Goal: Task Accomplishment & Management: Use online tool/utility

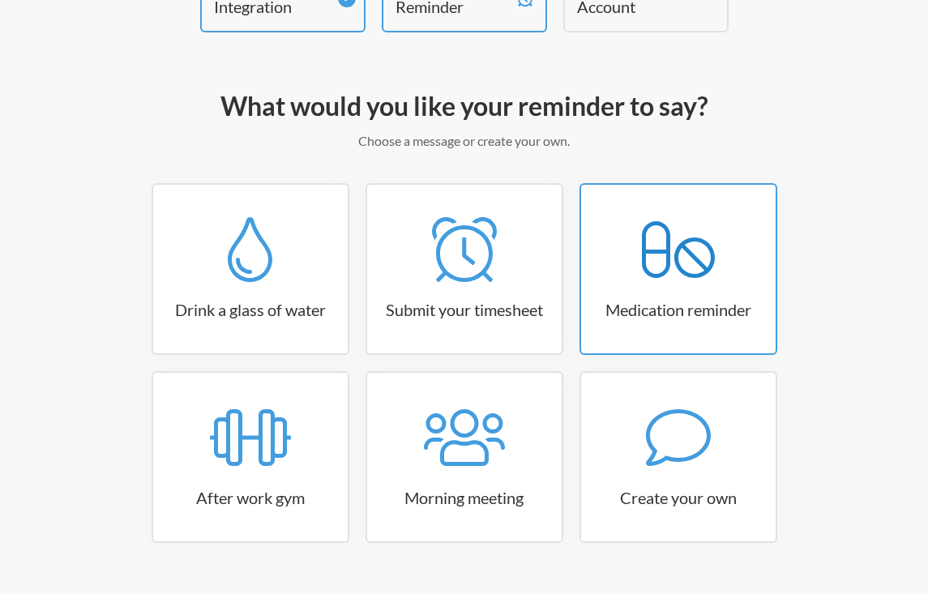
scroll to position [148, 0]
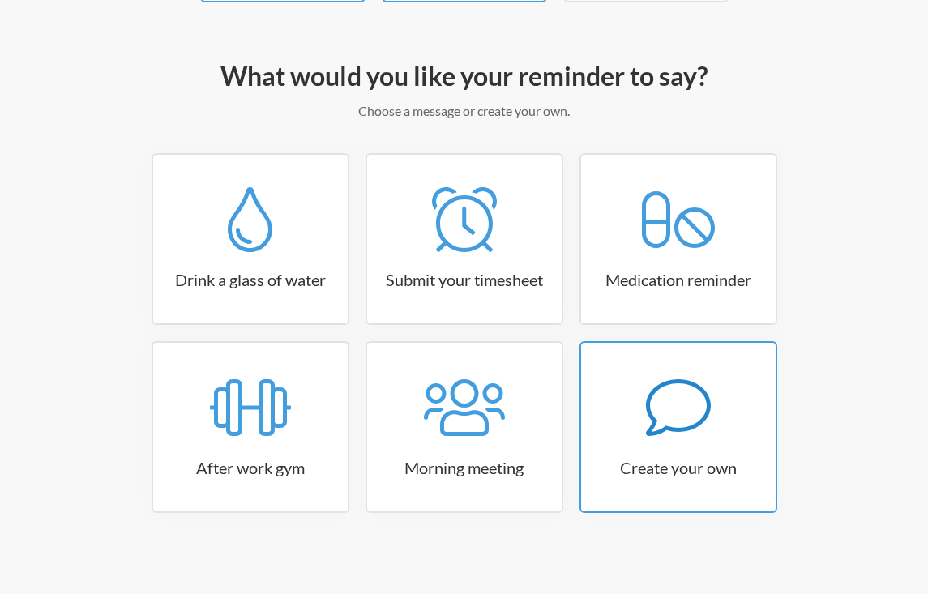
click at [695, 446] on link "Create your own" at bounding box center [678, 427] width 198 height 172
select select "11:30:00"
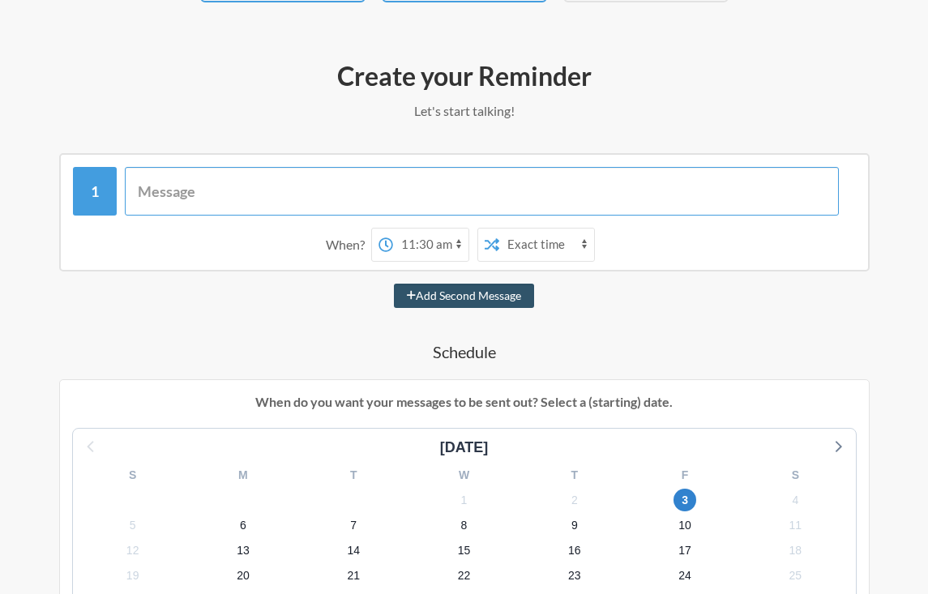
click at [266, 179] on input "text" at bounding box center [482, 191] width 714 height 49
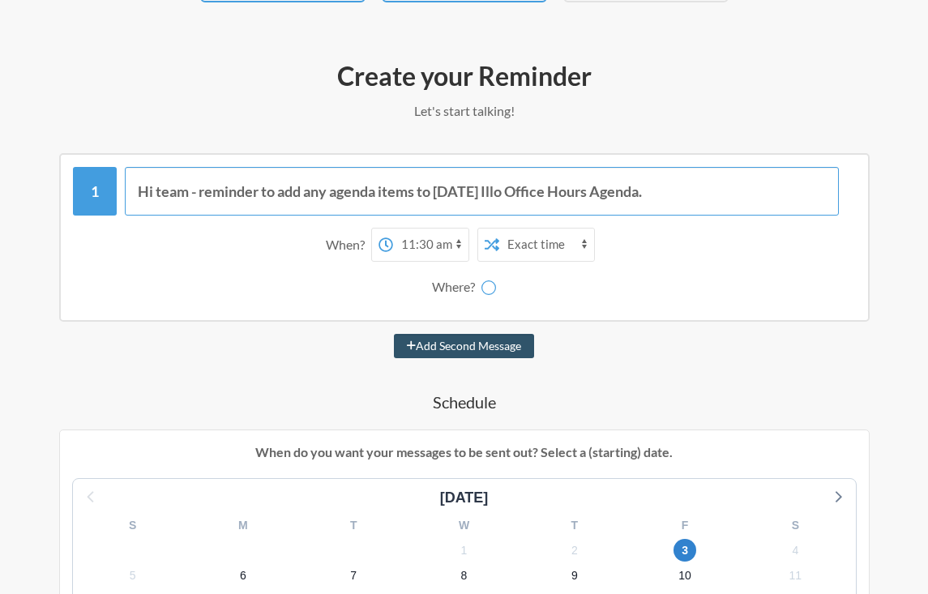
type input "Hi team - reminder to add any agenda items to [DATE] Illo Office Hours Agenda."
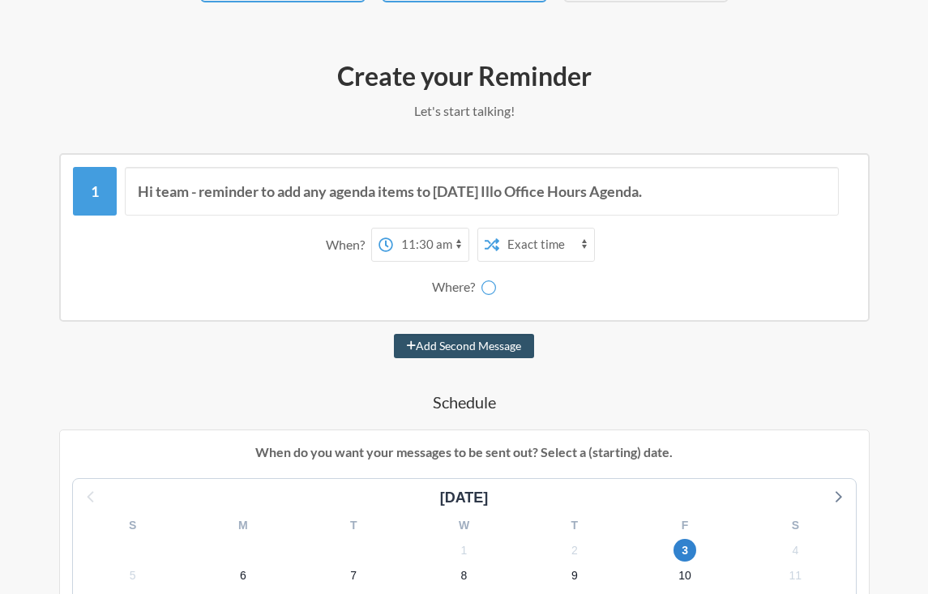
click at [449, 249] on select "12:00 am 12:15 am 12:30 am 12:45 am 1:00 am 1:15 am 1:30 am 1:45 am 2:00 am 2:1…" at bounding box center [430, 245] width 75 height 32
select select "15:00:00"
click at [393, 229] on select "12:00 am 12:15 am 12:30 am 12:45 am 1:00 am 1:15 am 1:30 am 1:45 am 2:00 am 2:1…" at bounding box center [430, 245] width 75 height 32
click at [542, 237] on select "Exact time Random time" at bounding box center [546, 245] width 95 height 32
click at [458, 285] on div "Where?" at bounding box center [456, 287] width 49 height 34
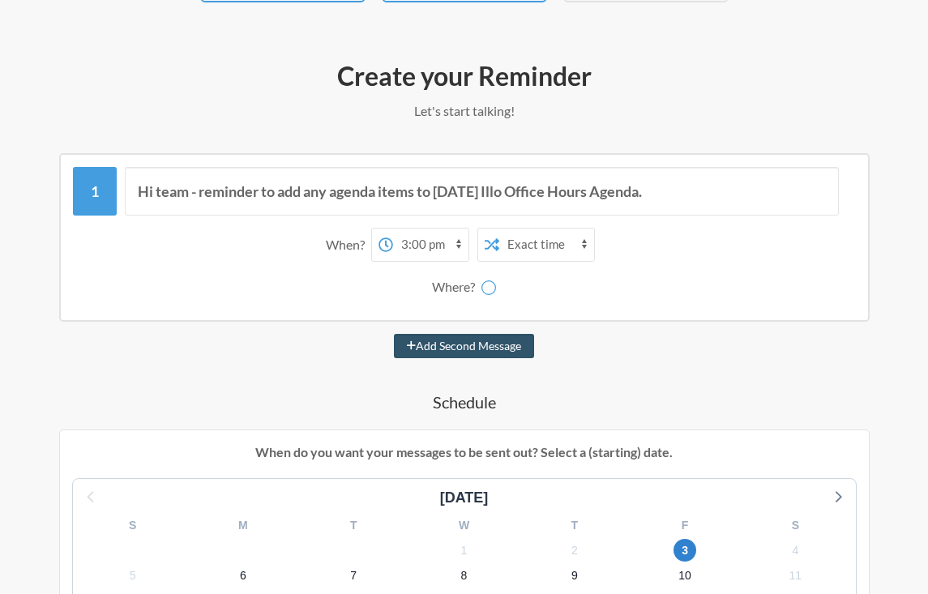
click at [488, 297] on div at bounding box center [488, 287] width 15 height 34
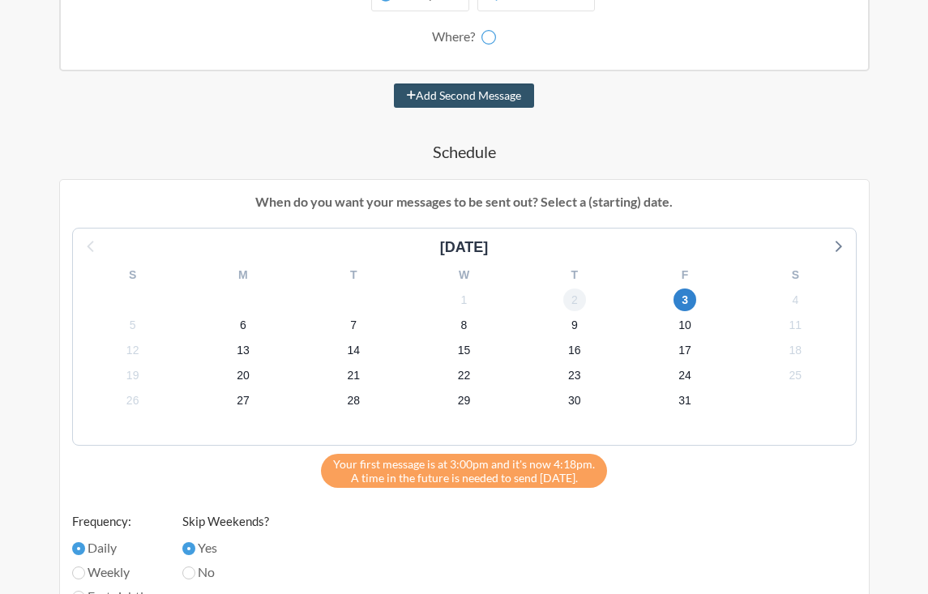
scroll to position [400, 0]
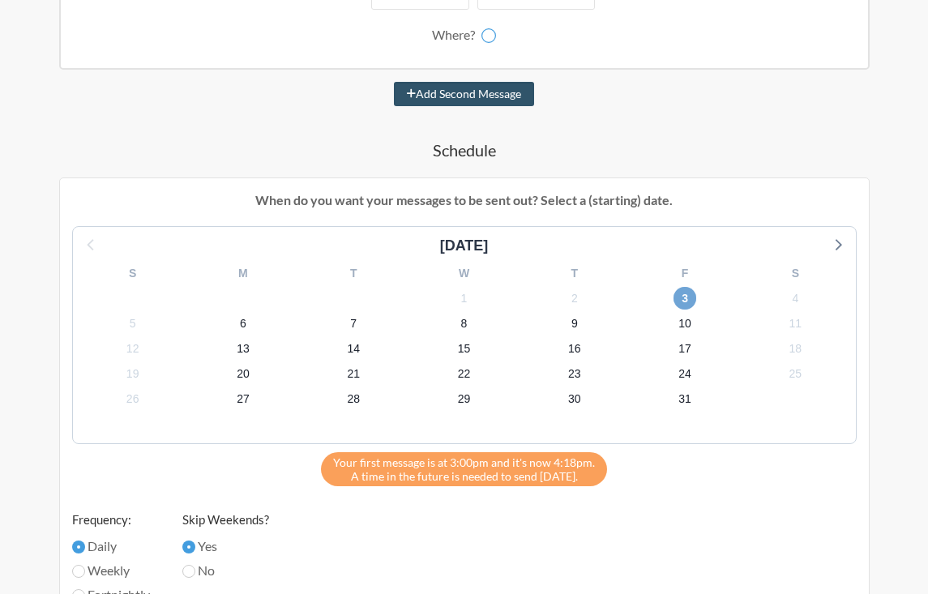
click at [678, 301] on span "3" at bounding box center [684, 298] width 23 height 23
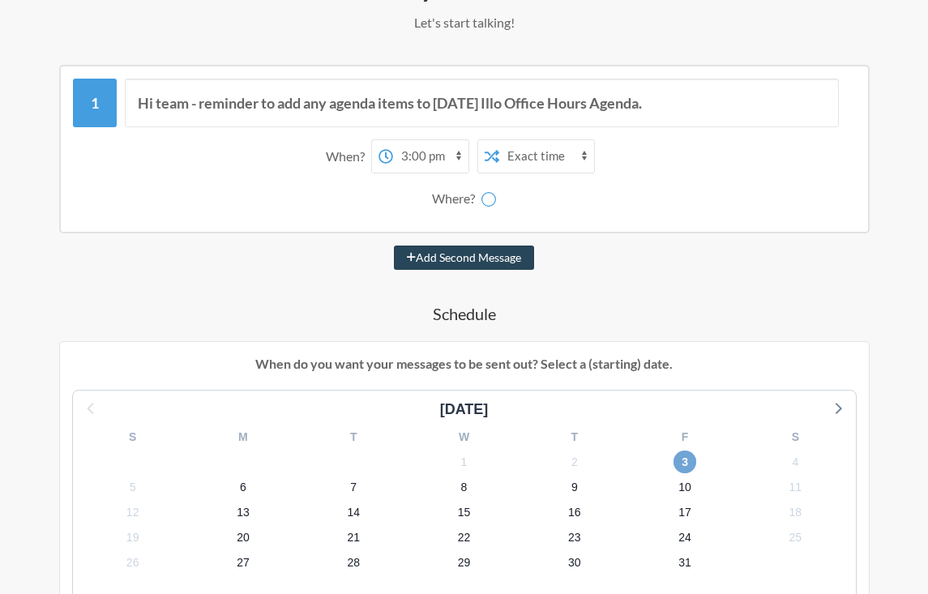
scroll to position [290, 0]
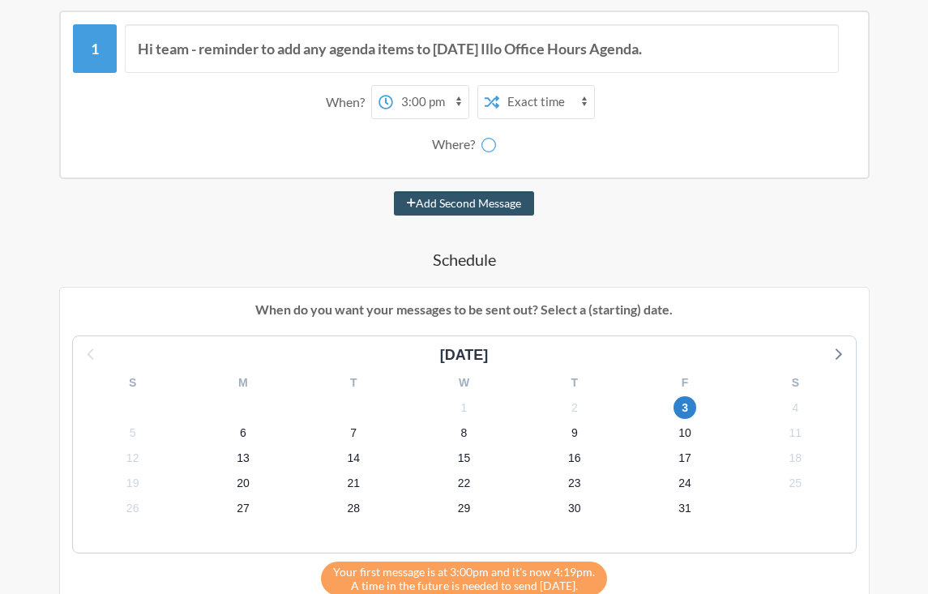
click at [532, 97] on select "Exact time Random time" at bounding box center [546, 102] width 95 height 32
click at [251, 434] on span "6" at bounding box center [243, 432] width 23 height 23
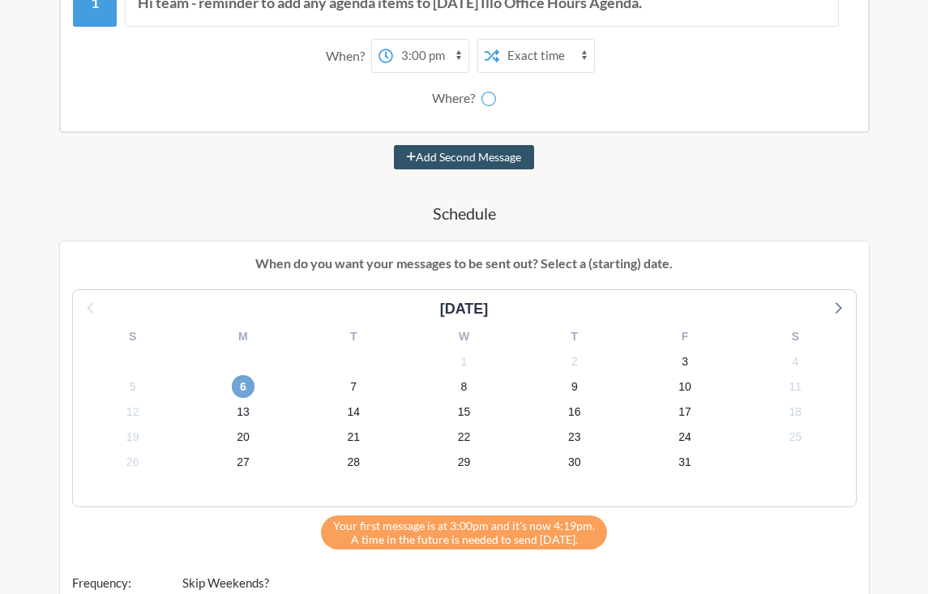
scroll to position [468, 0]
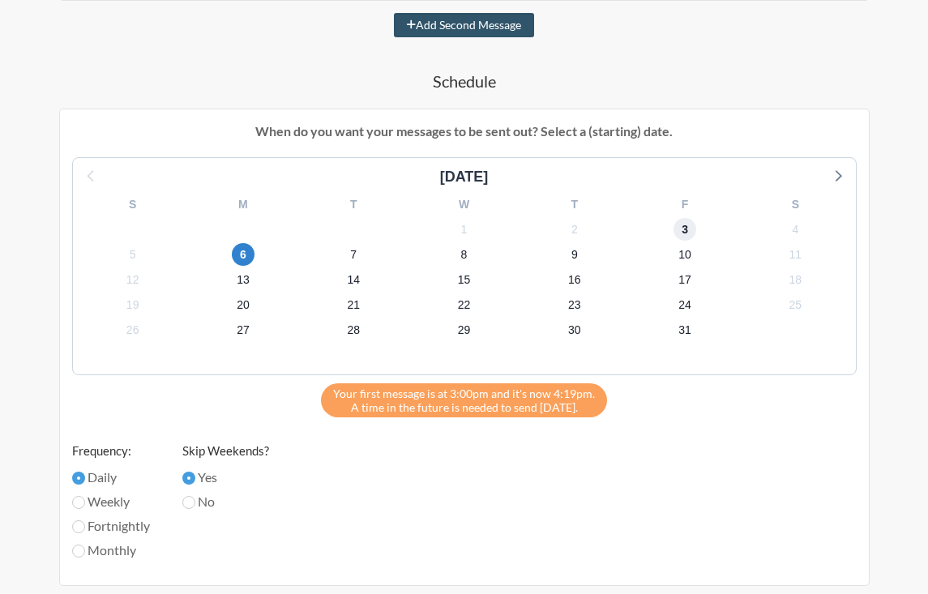
click at [679, 230] on span "3" at bounding box center [684, 229] width 23 height 23
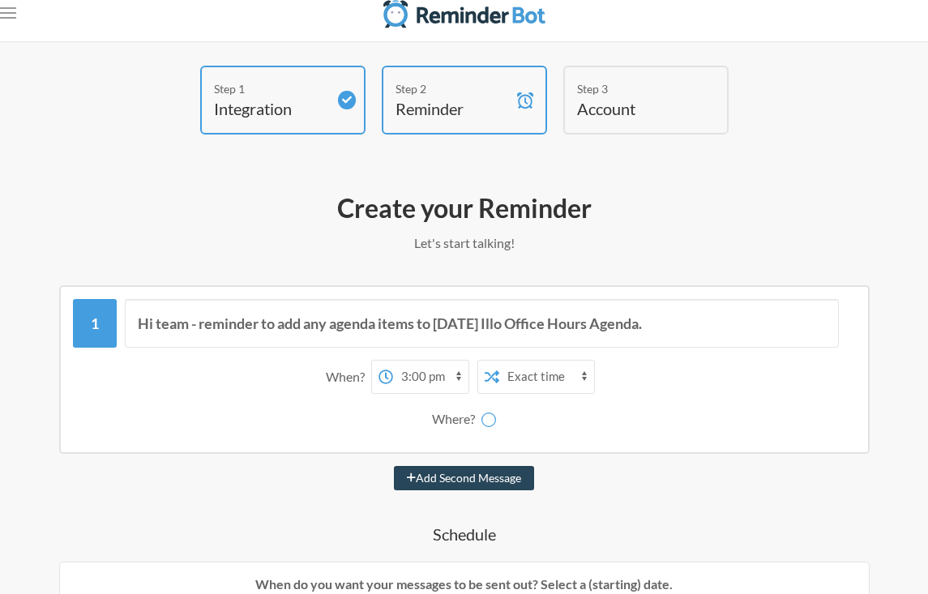
scroll to position [0, 0]
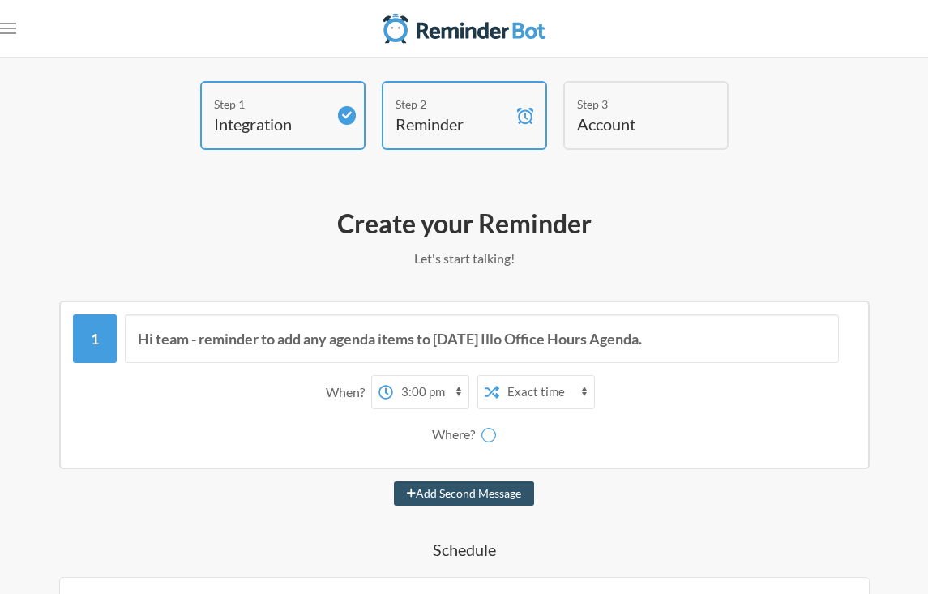
click at [497, 253] on p "Let's start talking!" at bounding box center [464, 258] width 831 height 19
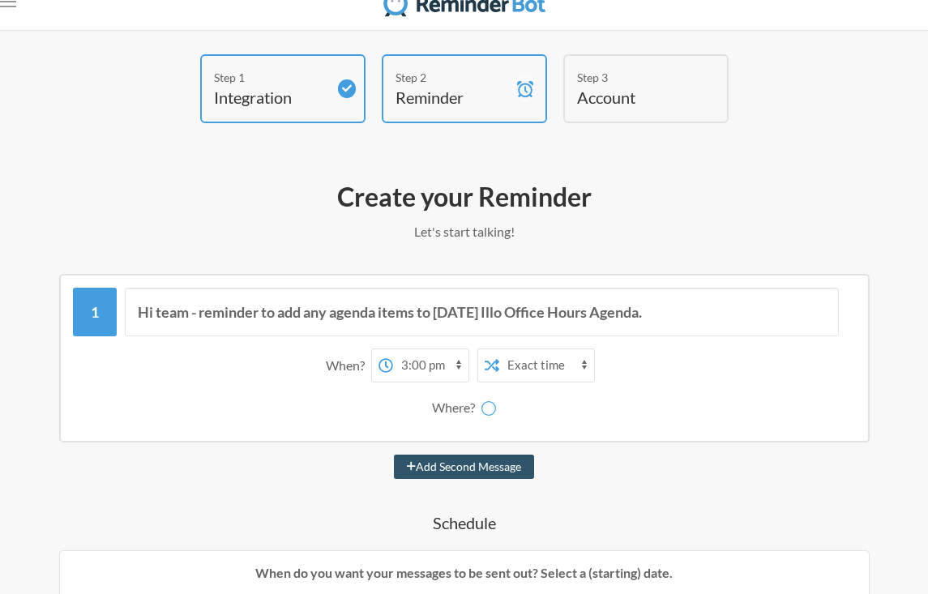
scroll to position [66, 0]
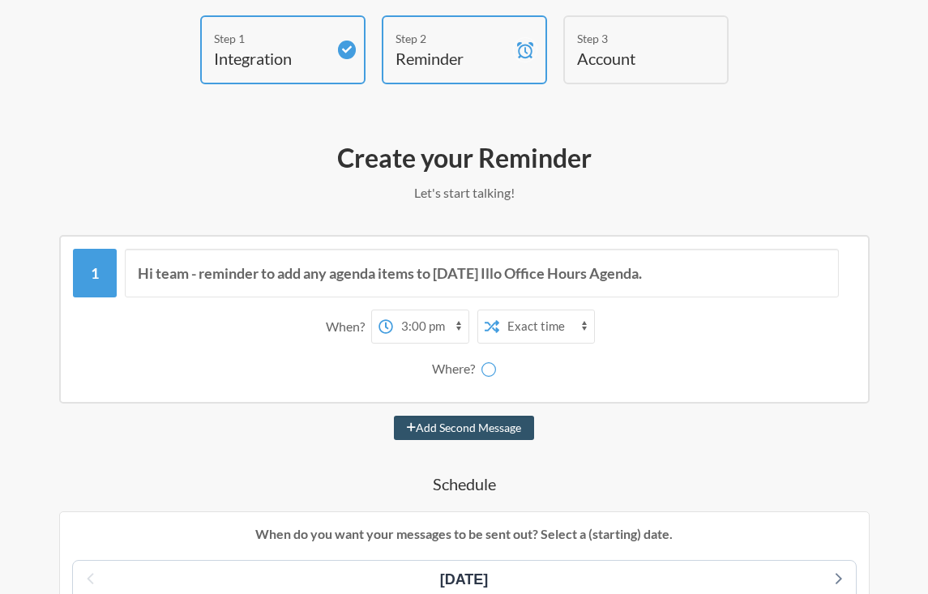
click at [438, 372] on div "Where?" at bounding box center [456, 369] width 49 height 34
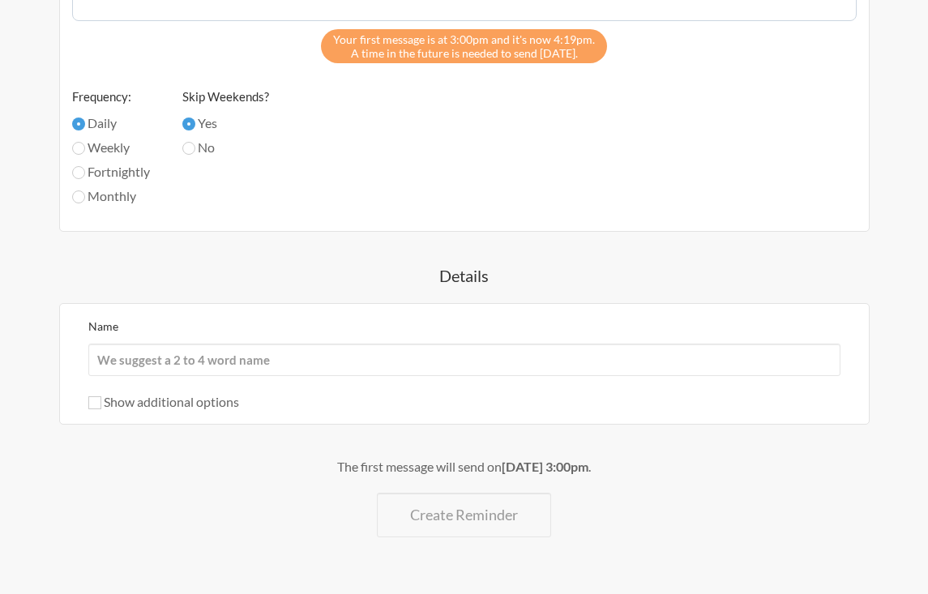
scroll to position [831, 0]
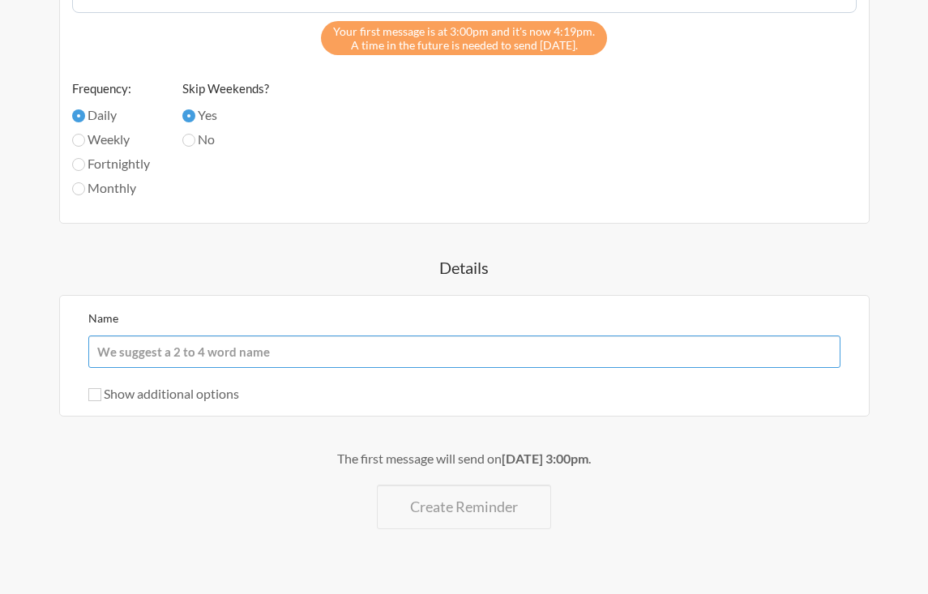
click at [229, 356] on input "Name" at bounding box center [464, 352] width 752 height 32
type input "Illo Agenda"
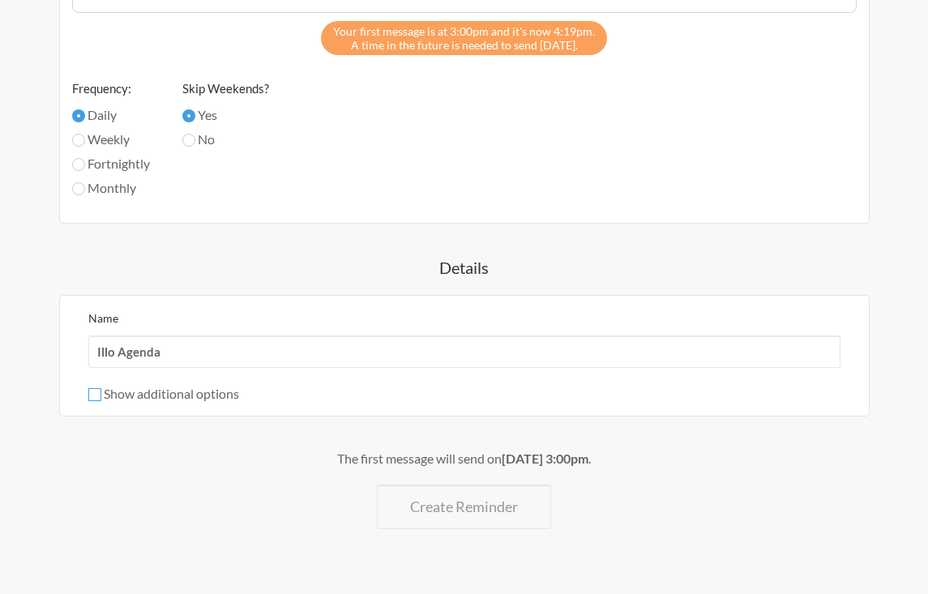
click at [94, 388] on input "Show additional options" at bounding box center [94, 394] width 13 height 13
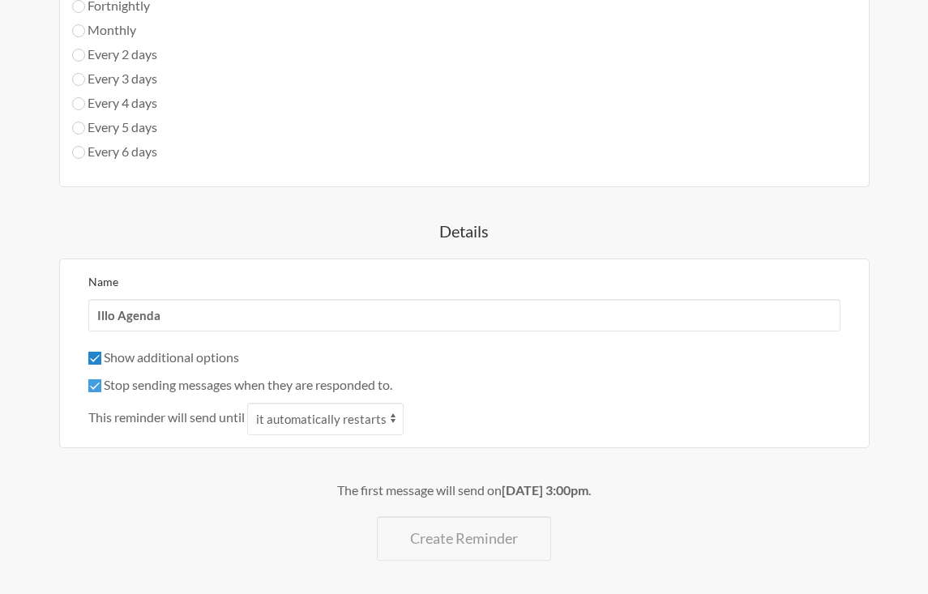
scroll to position [1020, 0]
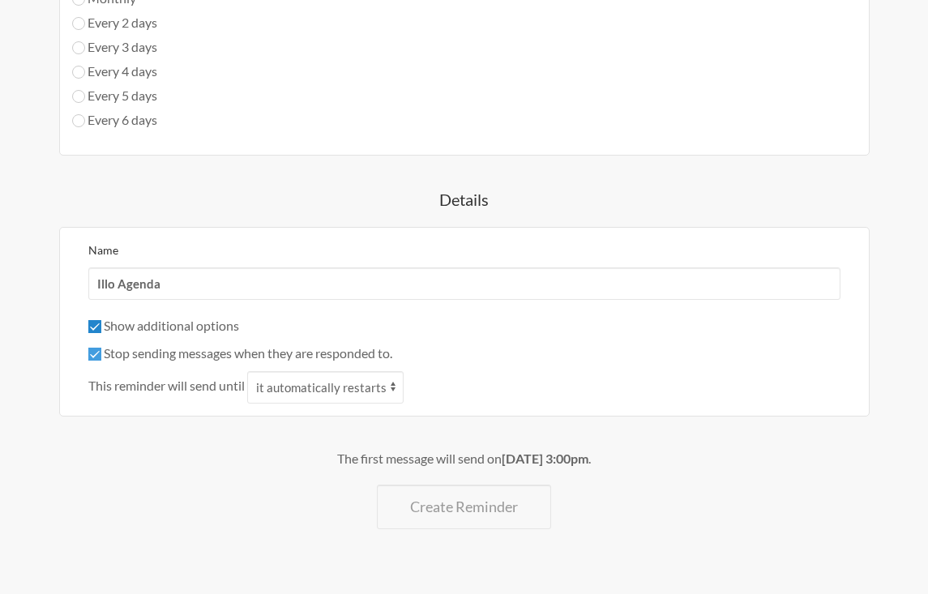
click at [89, 323] on input "Show additional options" at bounding box center [94, 326] width 13 height 13
checkbox input "false"
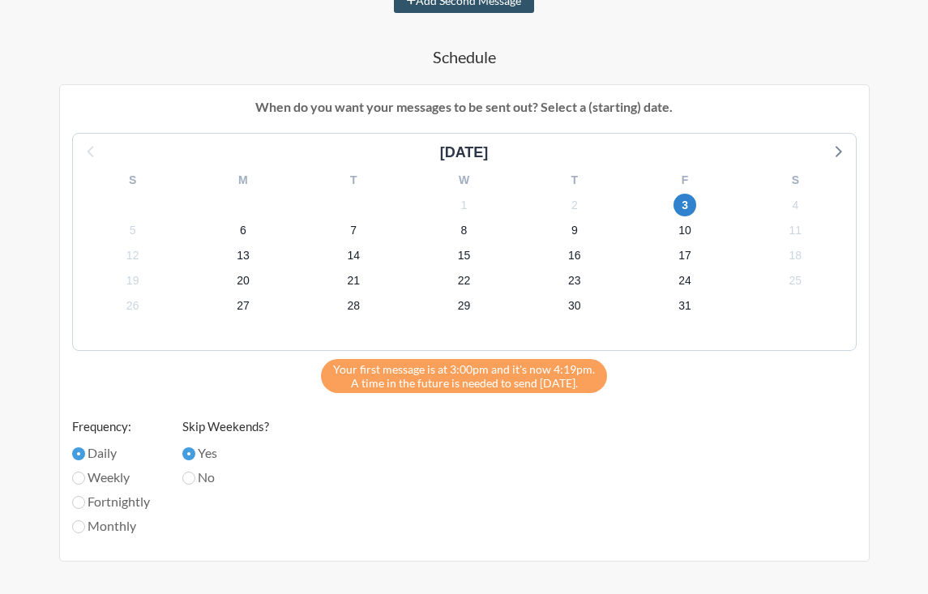
scroll to position [0, 0]
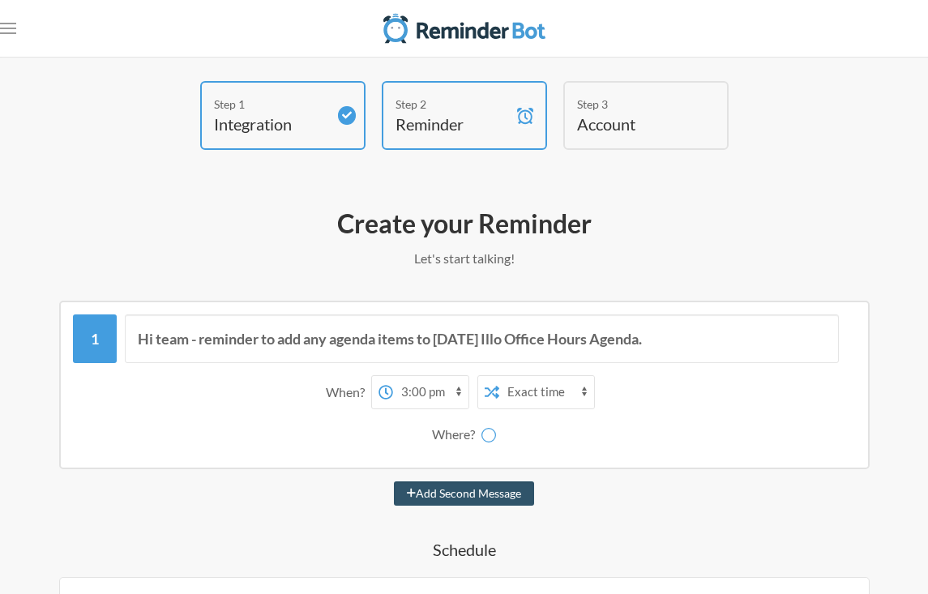
click at [477, 447] on div "Where?" at bounding box center [456, 434] width 49 height 34
click at [465, 435] on div "Where?" at bounding box center [456, 434] width 49 height 34
click at [535, 400] on select "Exact time Random time" at bounding box center [546, 392] width 95 height 32
click at [499, 376] on select "Exact time Random time" at bounding box center [546, 392] width 95 height 32
click at [528, 399] on select "Exact time Random time" at bounding box center [546, 392] width 95 height 32
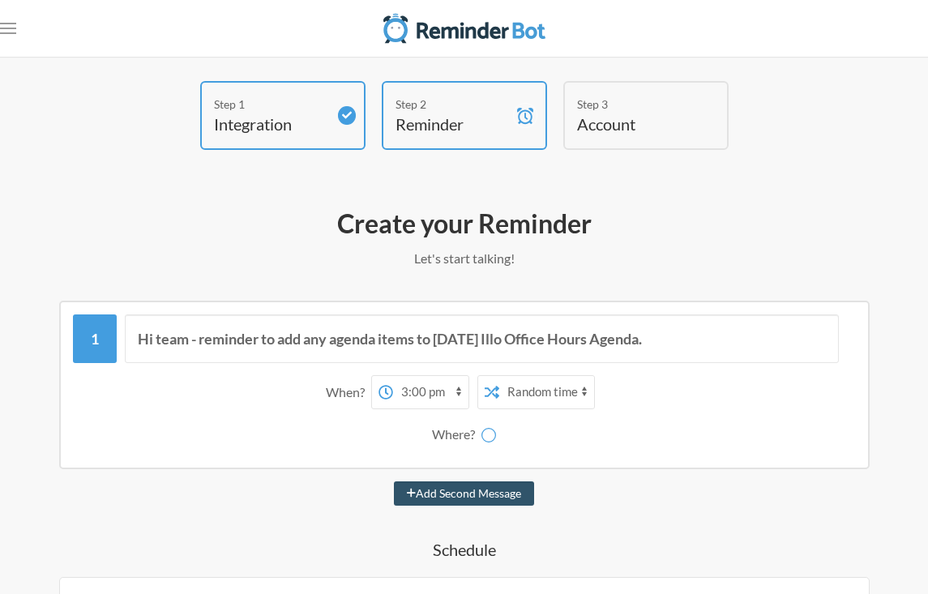
select select "false"
click at [499, 376] on select "Exact time Random time" at bounding box center [546, 392] width 95 height 32
click at [462, 435] on div "Where?" at bounding box center [456, 434] width 49 height 34
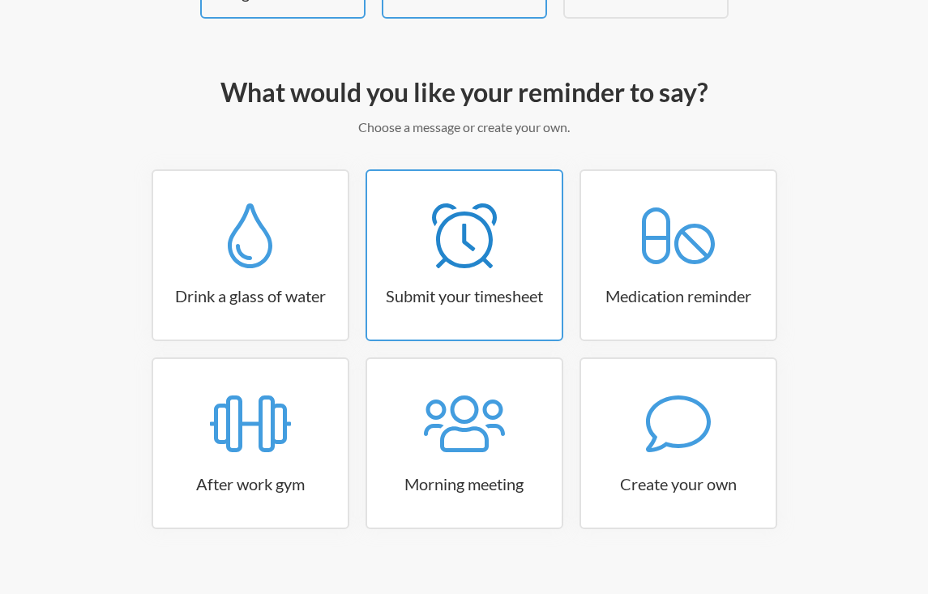
scroll to position [148, 0]
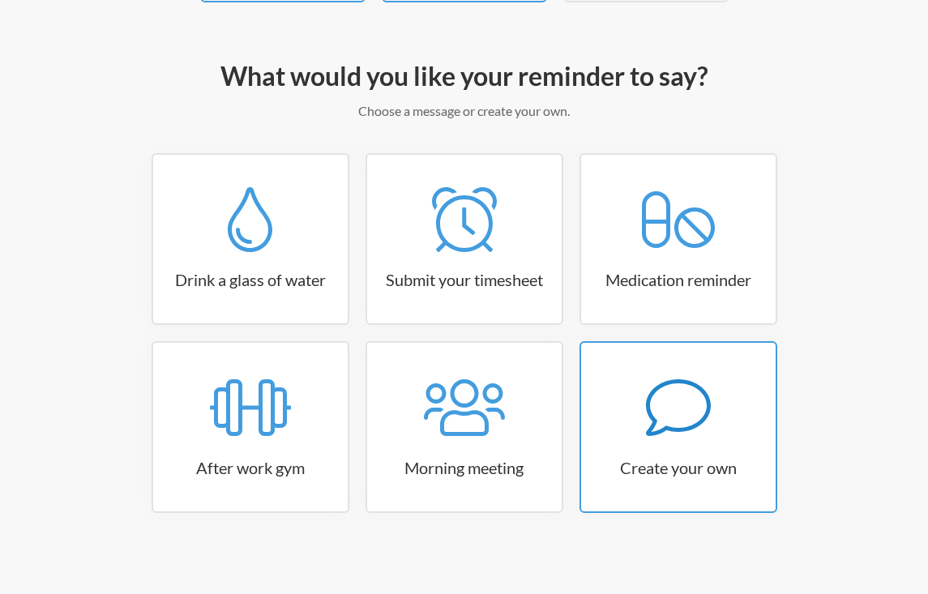
click at [672, 419] on icon at bounding box center [678, 407] width 65 height 65
select select "07:30:00"
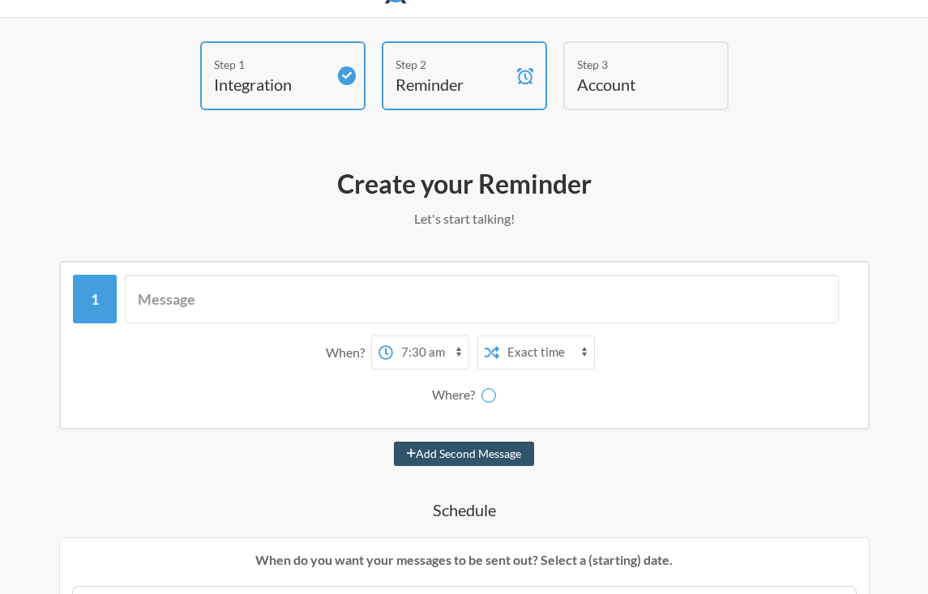
scroll to position [0, 0]
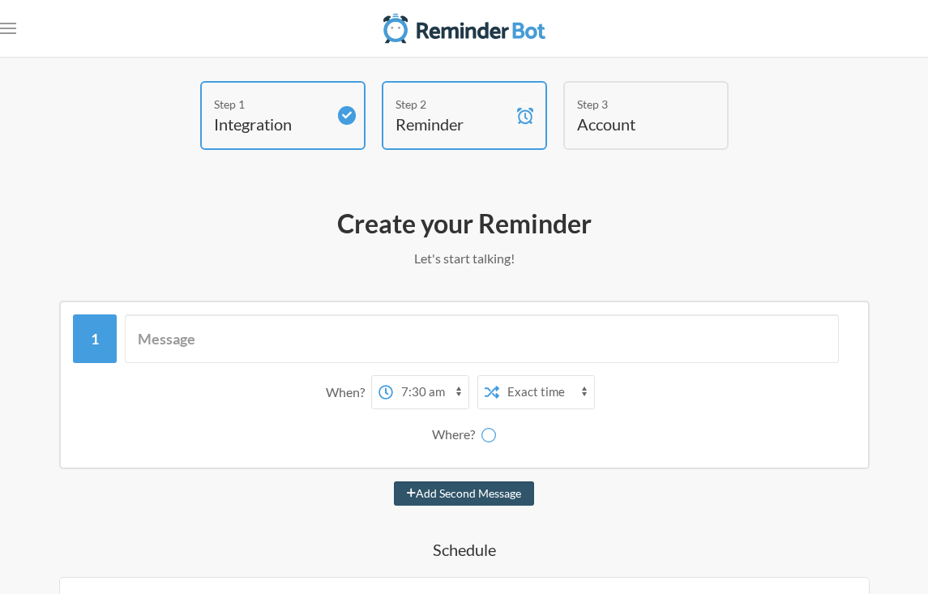
click at [487, 436] on icon at bounding box center [488, 434] width 19 height 19
click at [492, 437] on icon at bounding box center [488, 434] width 15 height 15
click at [600, 109] on div "Step 3" at bounding box center [633, 104] width 113 height 17
click at [599, 124] on h4 "Account" at bounding box center [633, 124] width 113 height 23
click at [294, 117] on h4 "Integration" at bounding box center [270, 124] width 113 height 23
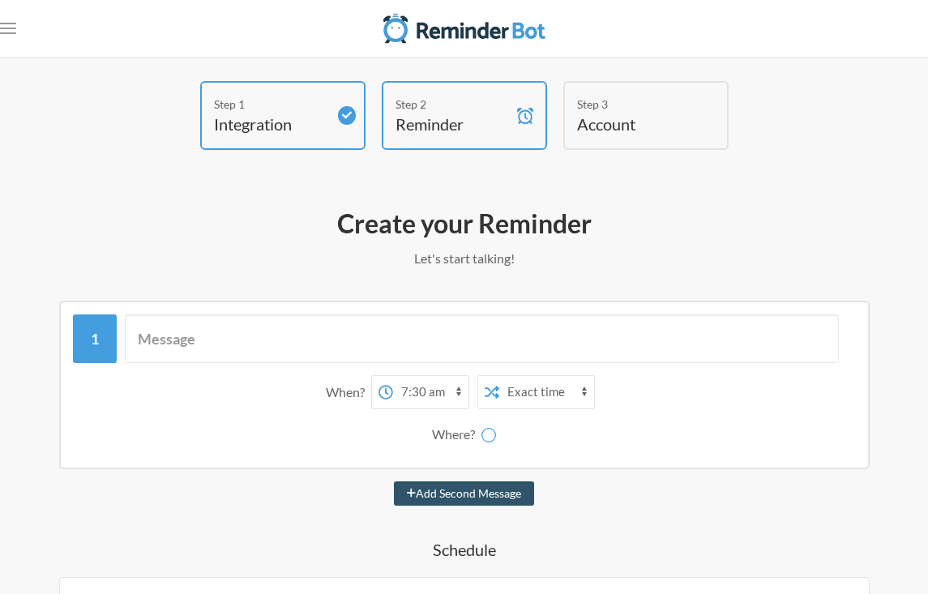
click at [342, 115] on icon at bounding box center [347, 115] width 10 height 7
click at [433, 31] on img at bounding box center [464, 28] width 162 height 32
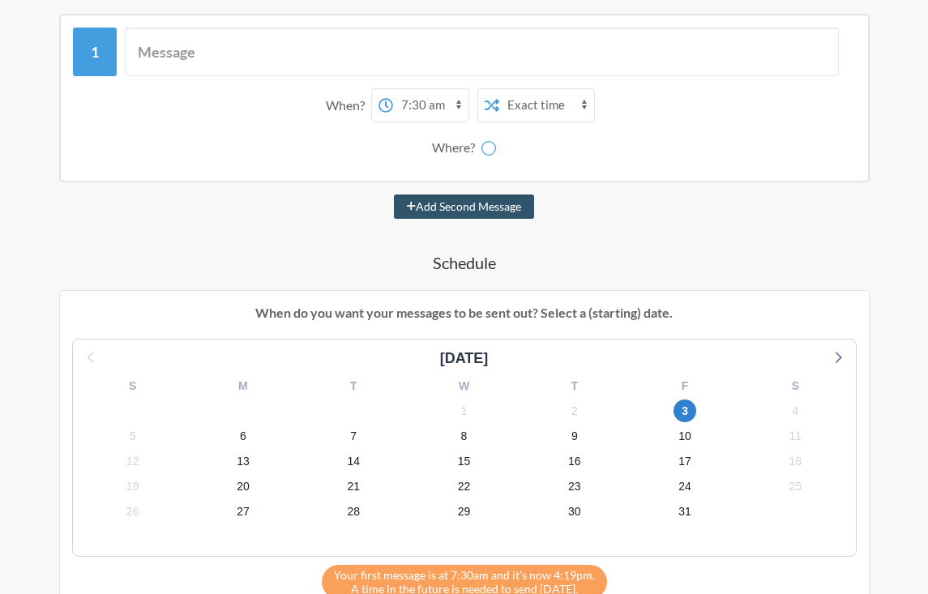
scroll to position [282, 0]
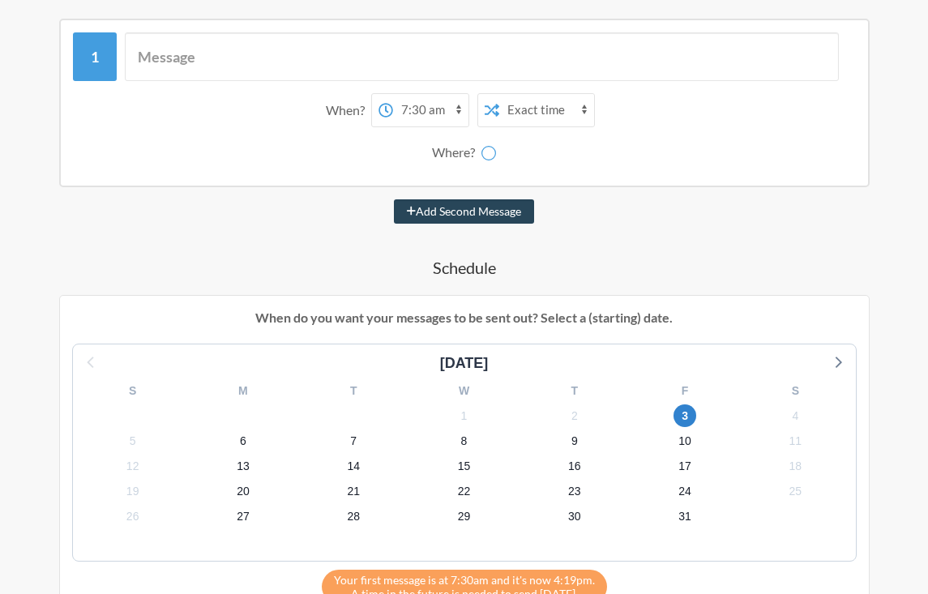
click at [473, 214] on button "Add Second Message" at bounding box center [464, 211] width 140 height 24
select select "08:30:00"
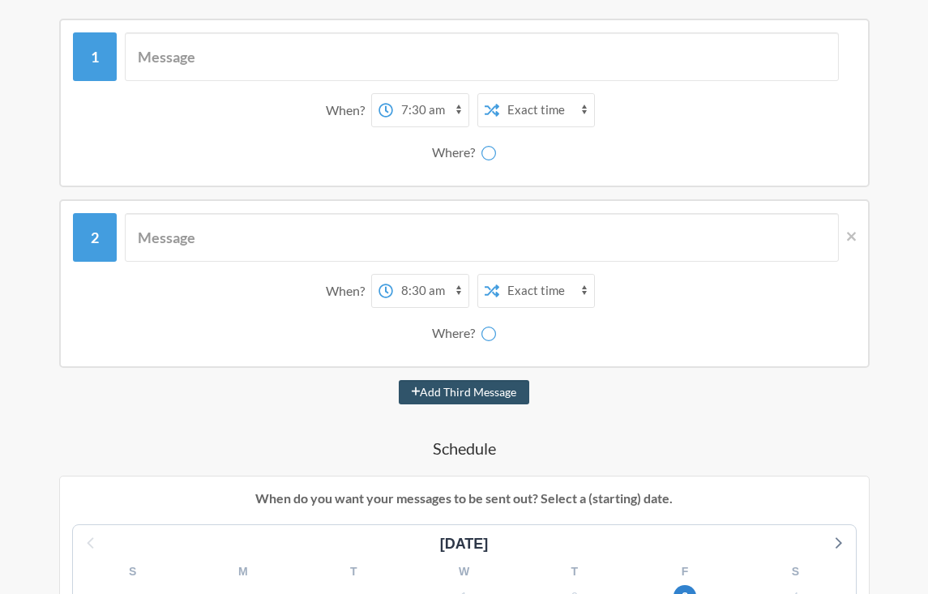
click at [493, 135] on div at bounding box center [488, 152] width 15 height 34
click at [472, 152] on div "Where?" at bounding box center [456, 152] width 49 height 34
